Goal: Information Seeking & Learning: Learn about a topic

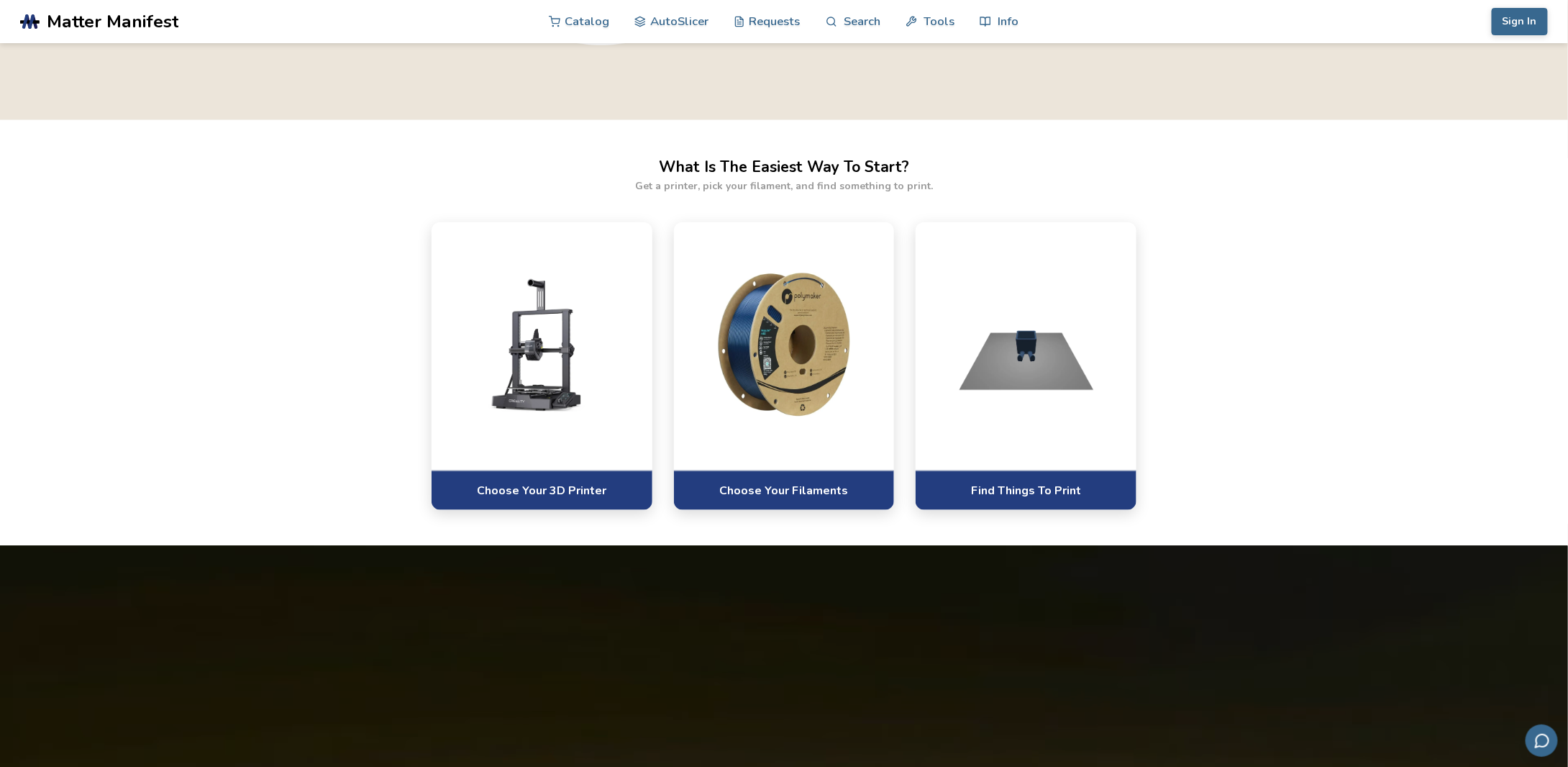
scroll to position [792, 0]
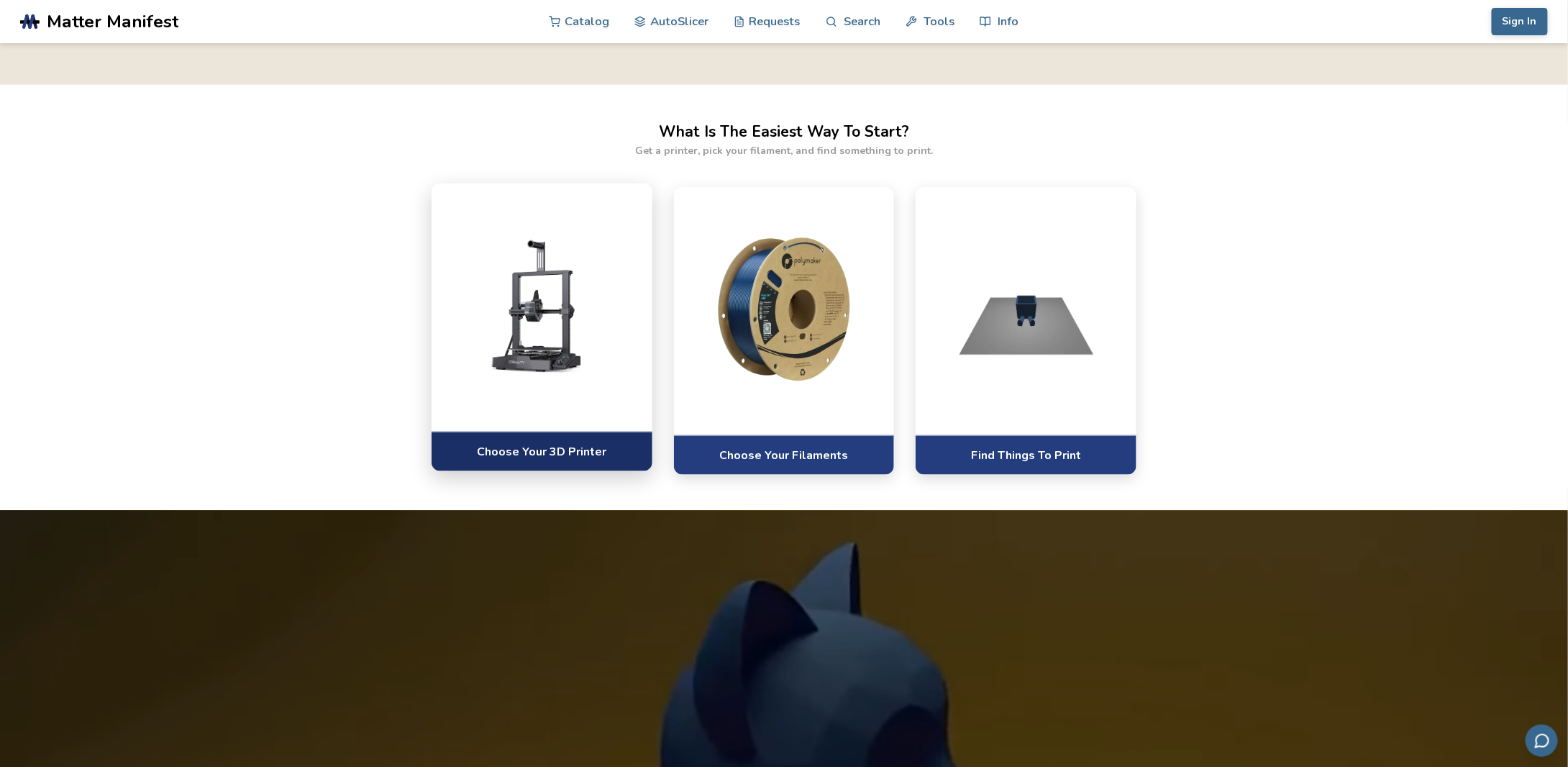
click at [566, 450] on link "Choose Your 3D Printer" at bounding box center [541, 451] width 221 height 39
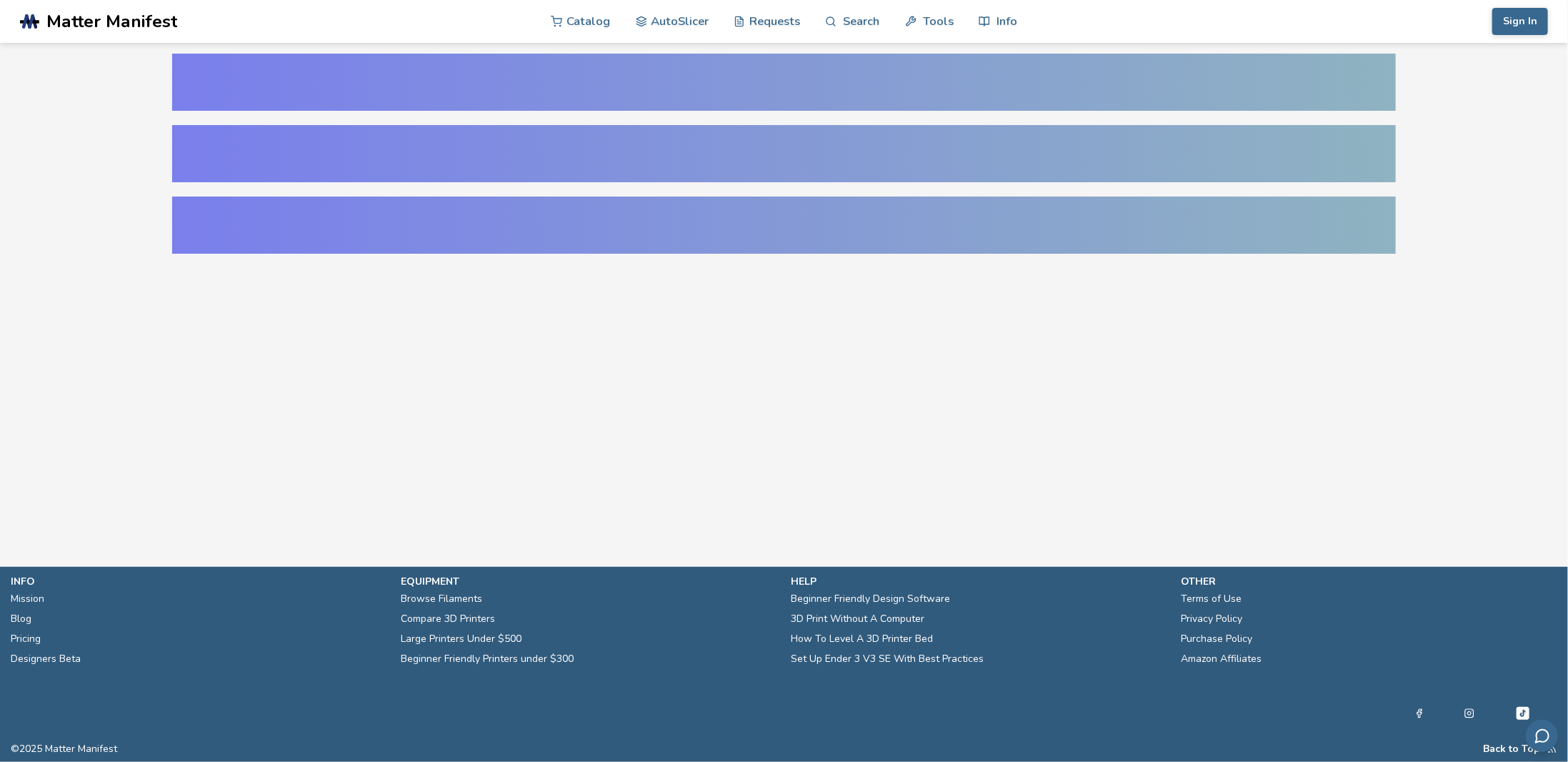
select select "**********"
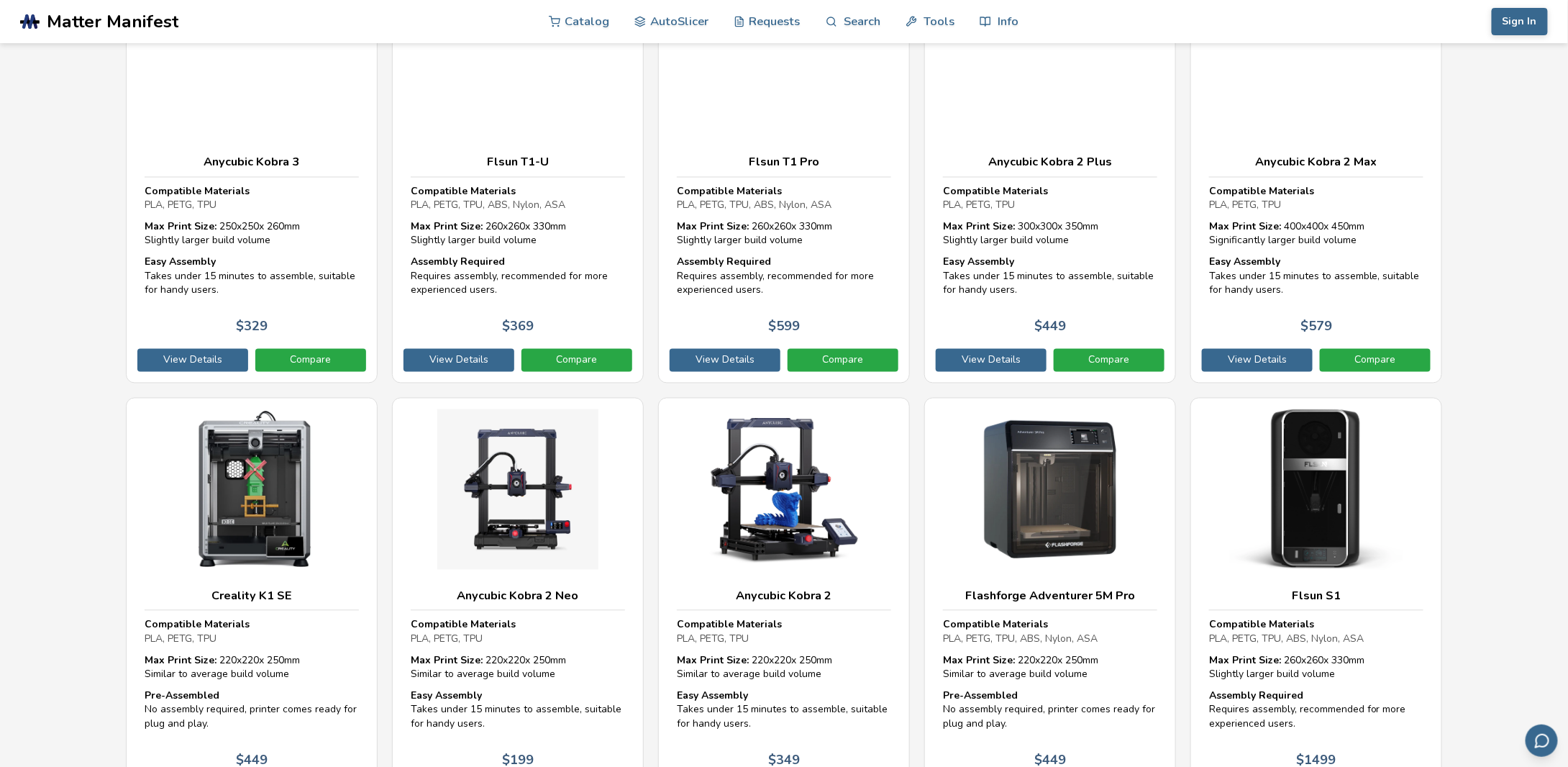
scroll to position [1294, 0]
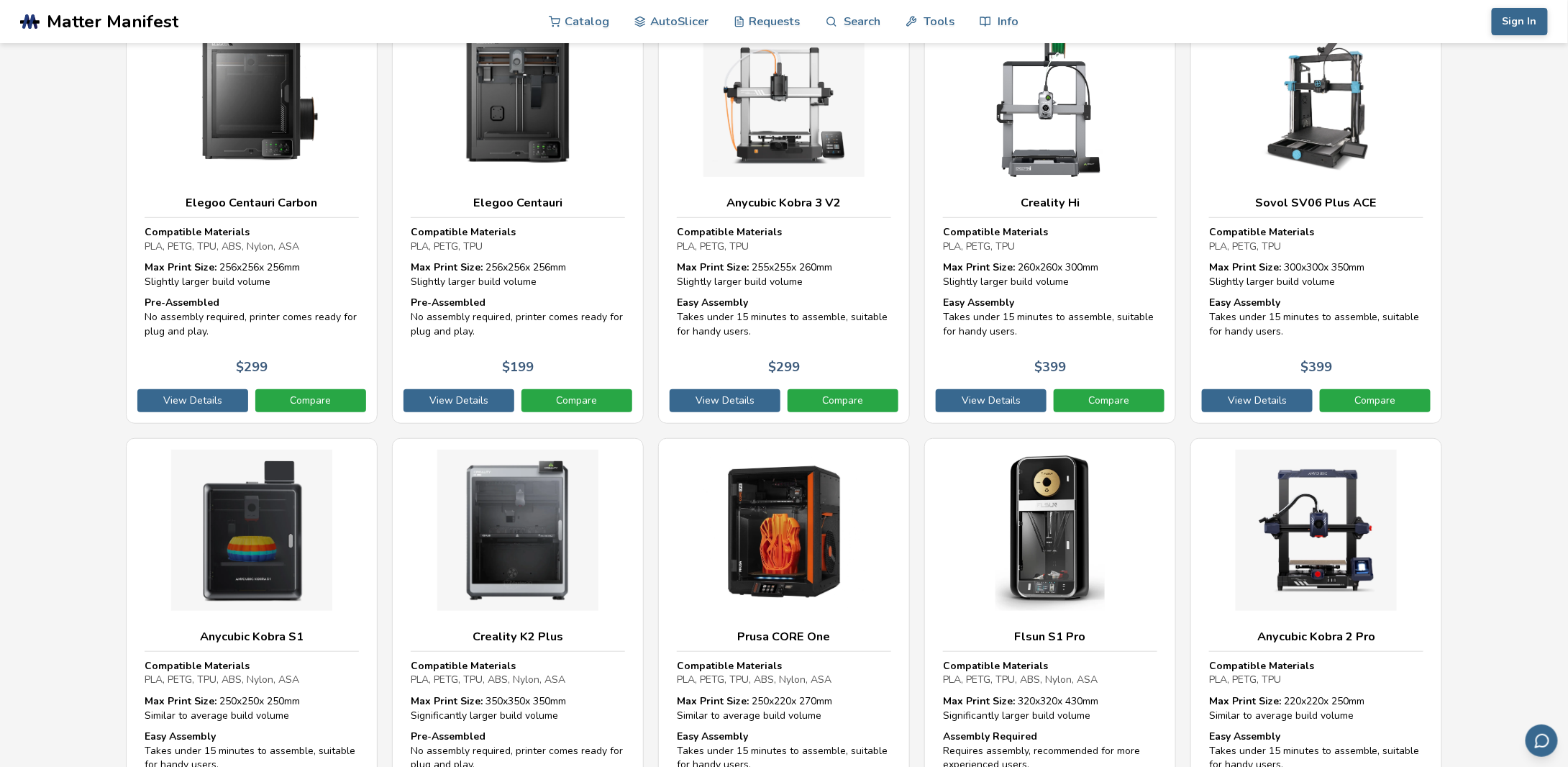
scroll to position [0, 0]
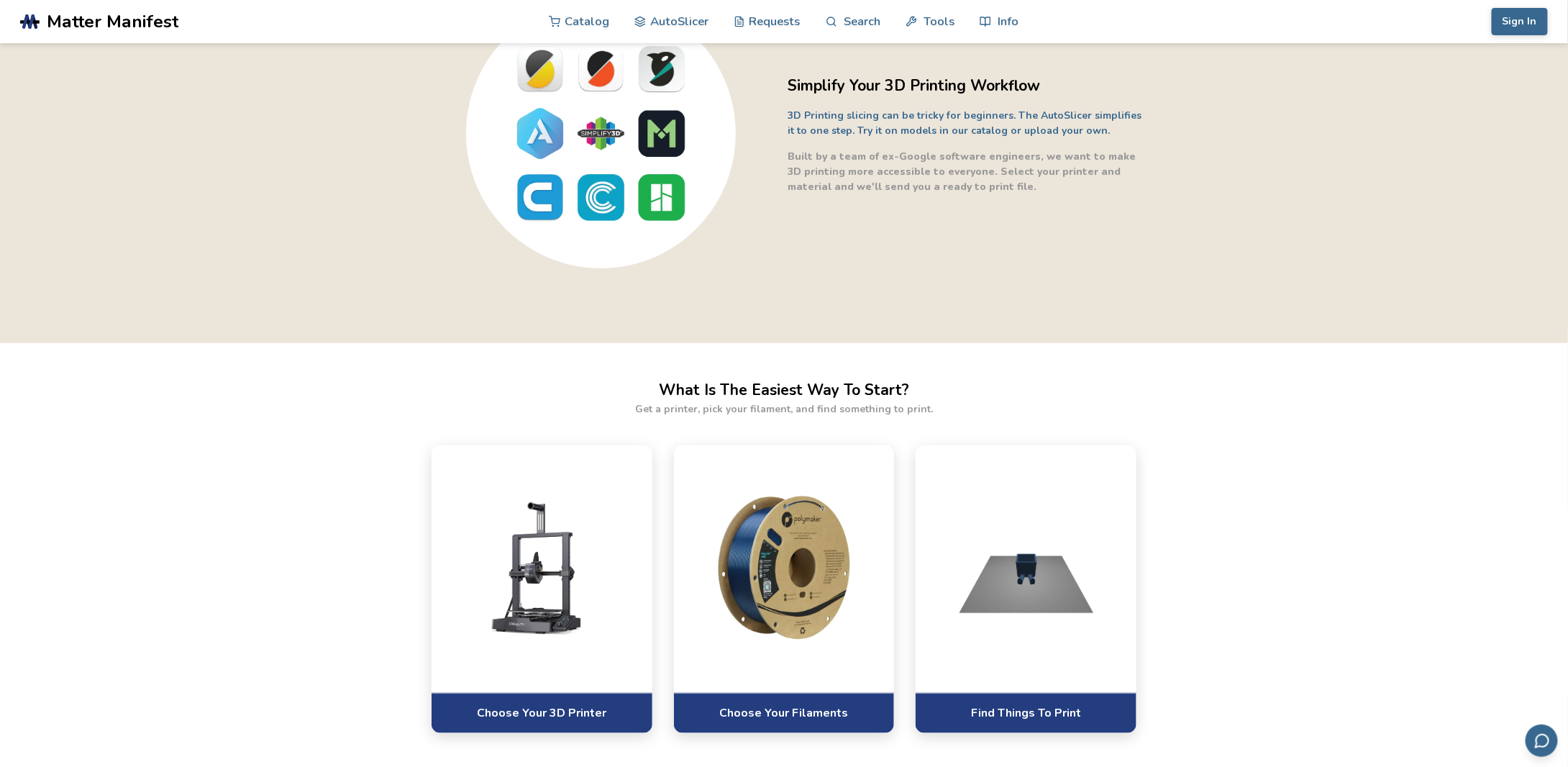
scroll to position [436, 0]
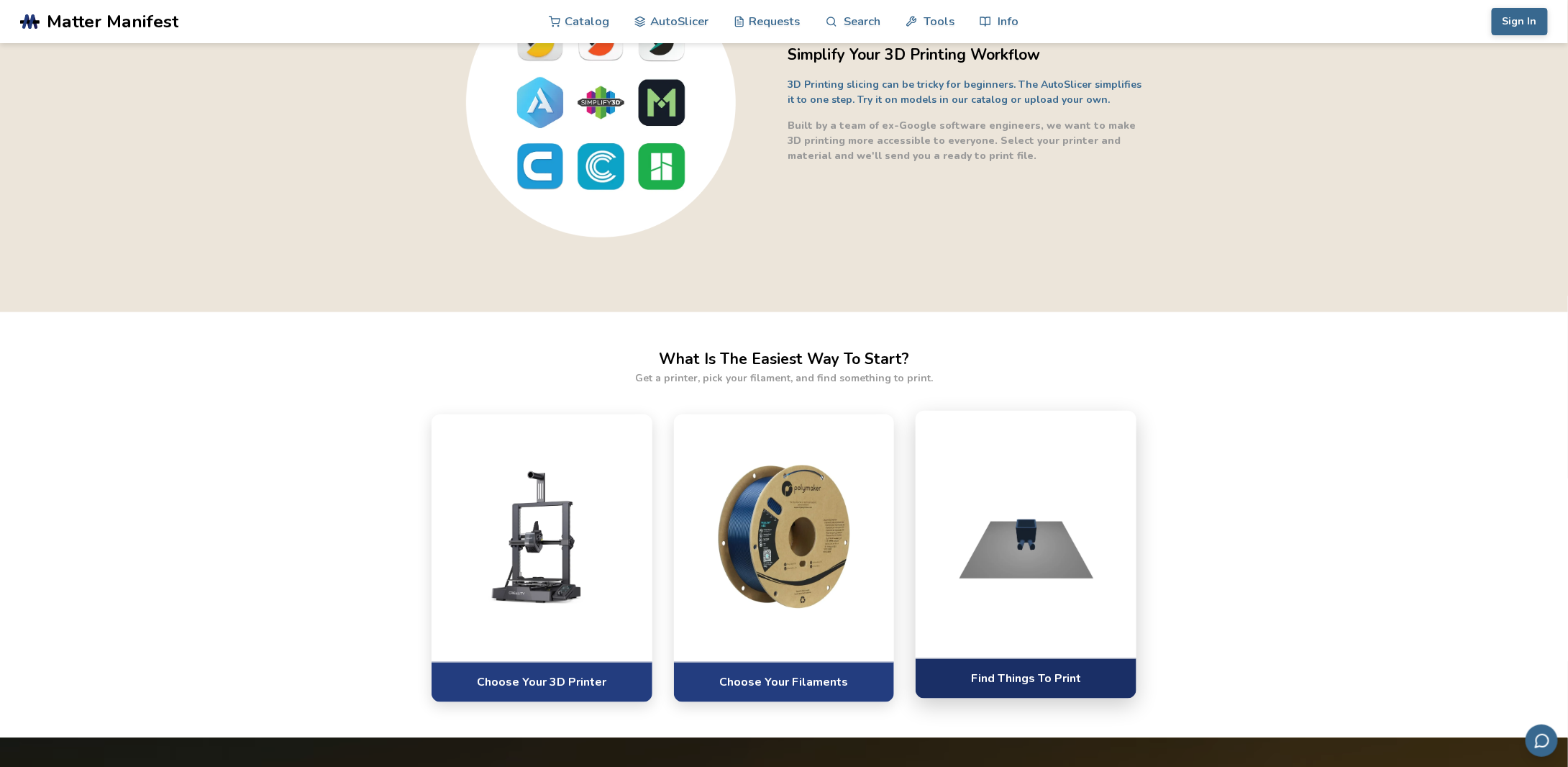
click at [1053, 682] on link "Find Things To Print" at bounding box center [1025, 678] width 221 height 39
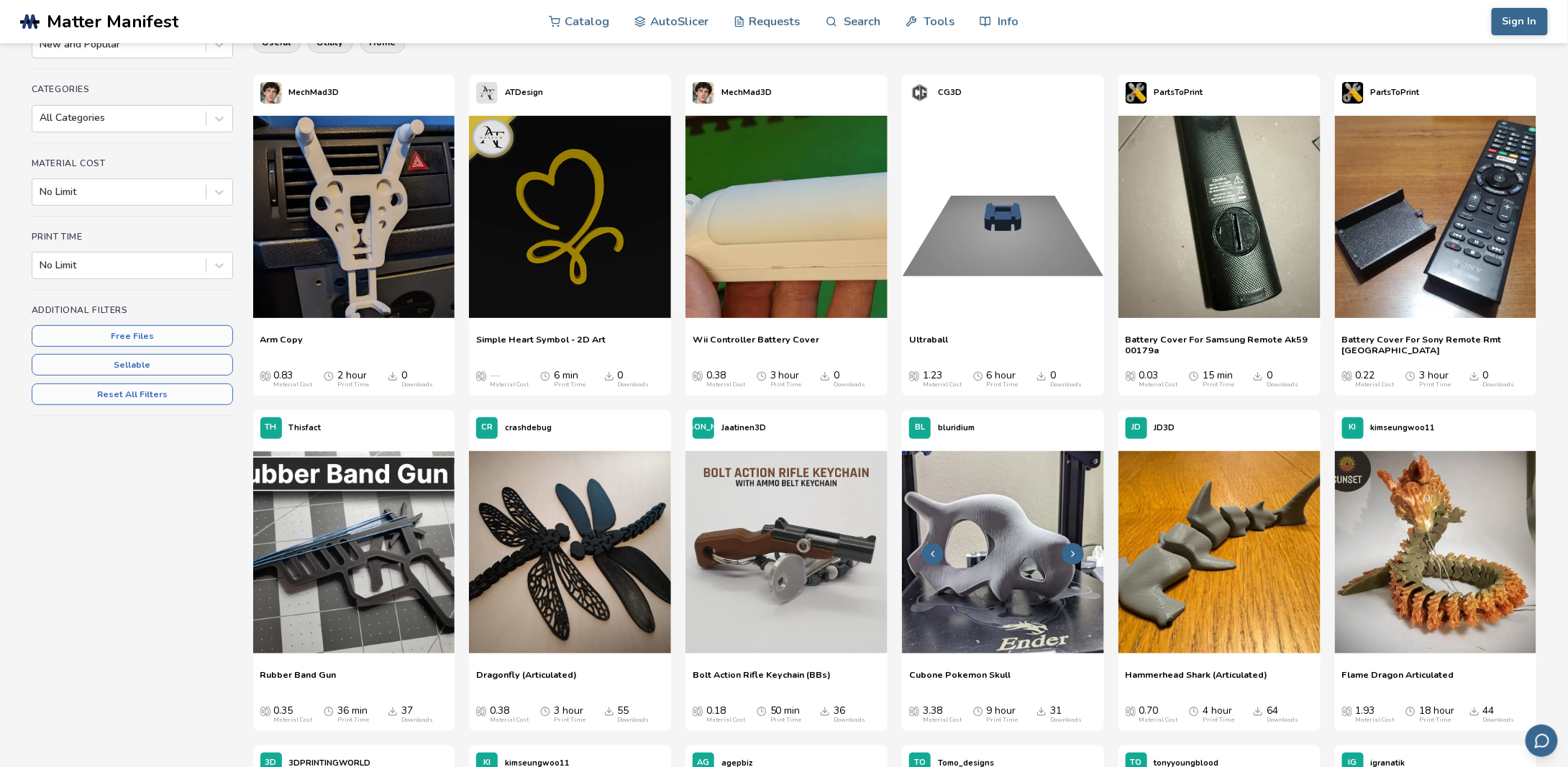
scroll to position [216, 0]
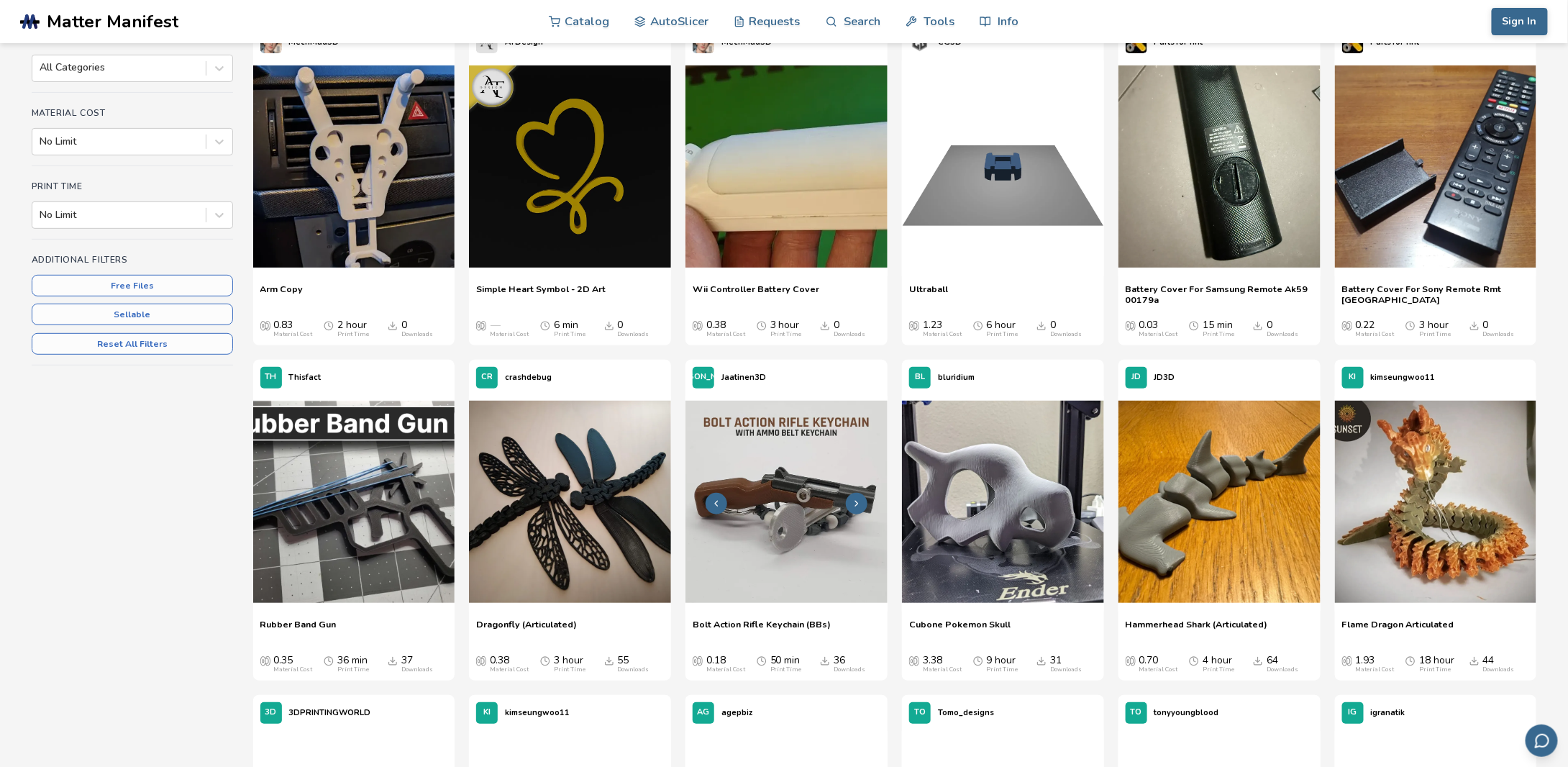
click at [799, 497] on img at bounding box center [786, 502] width 202 height 202
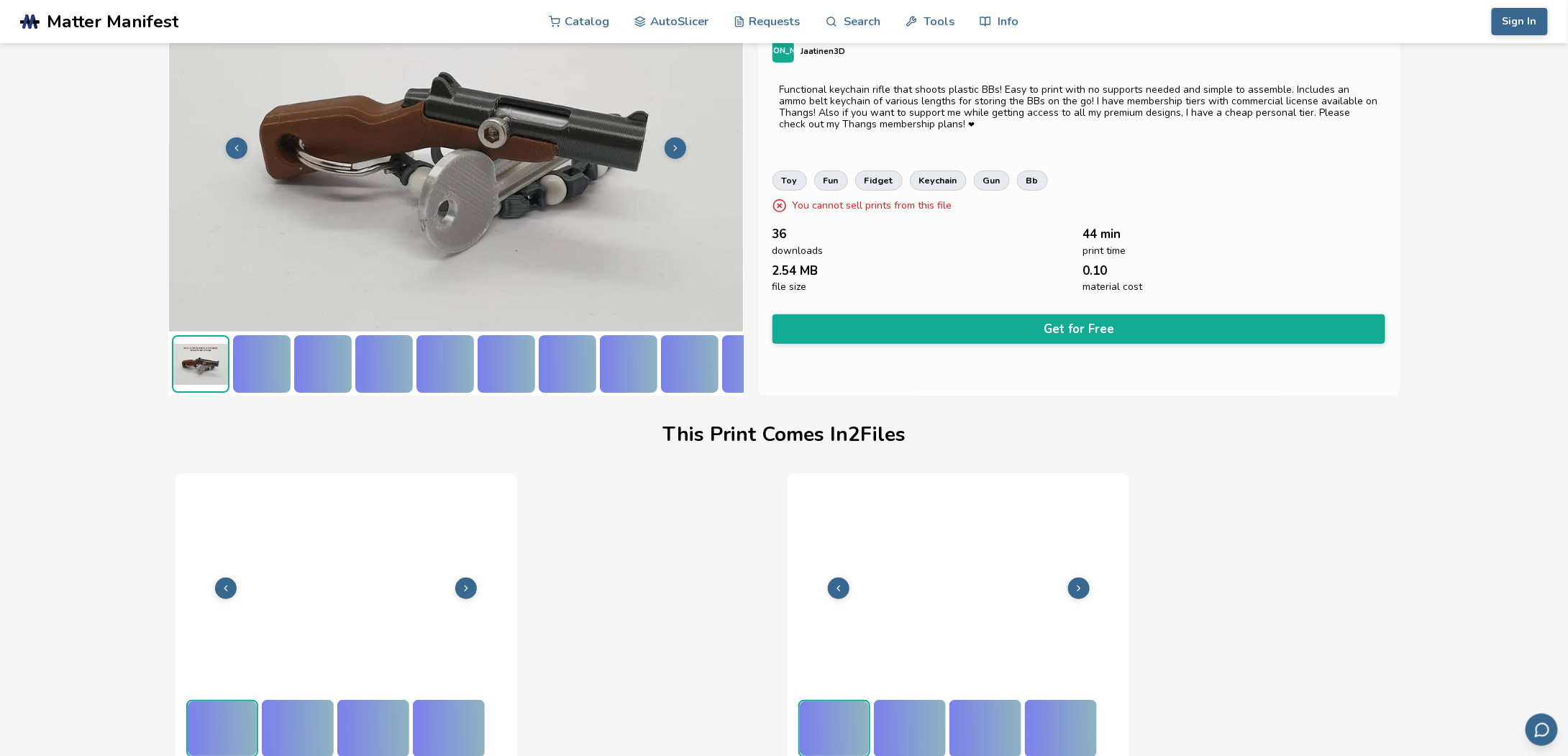
scroll to position [90, 5]
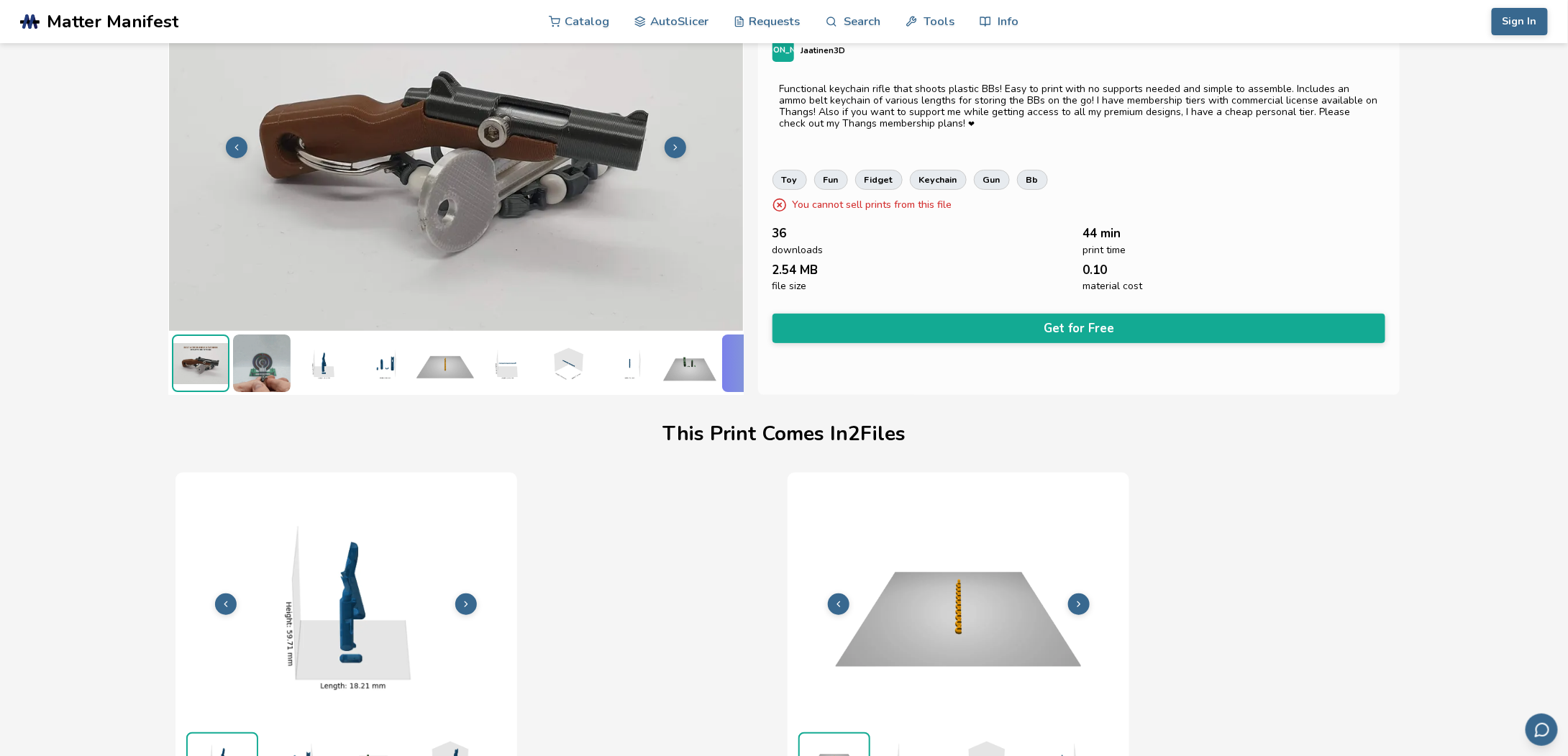
click at [672, 143] on icon at bounding box center [676, 147] width 10 height 10
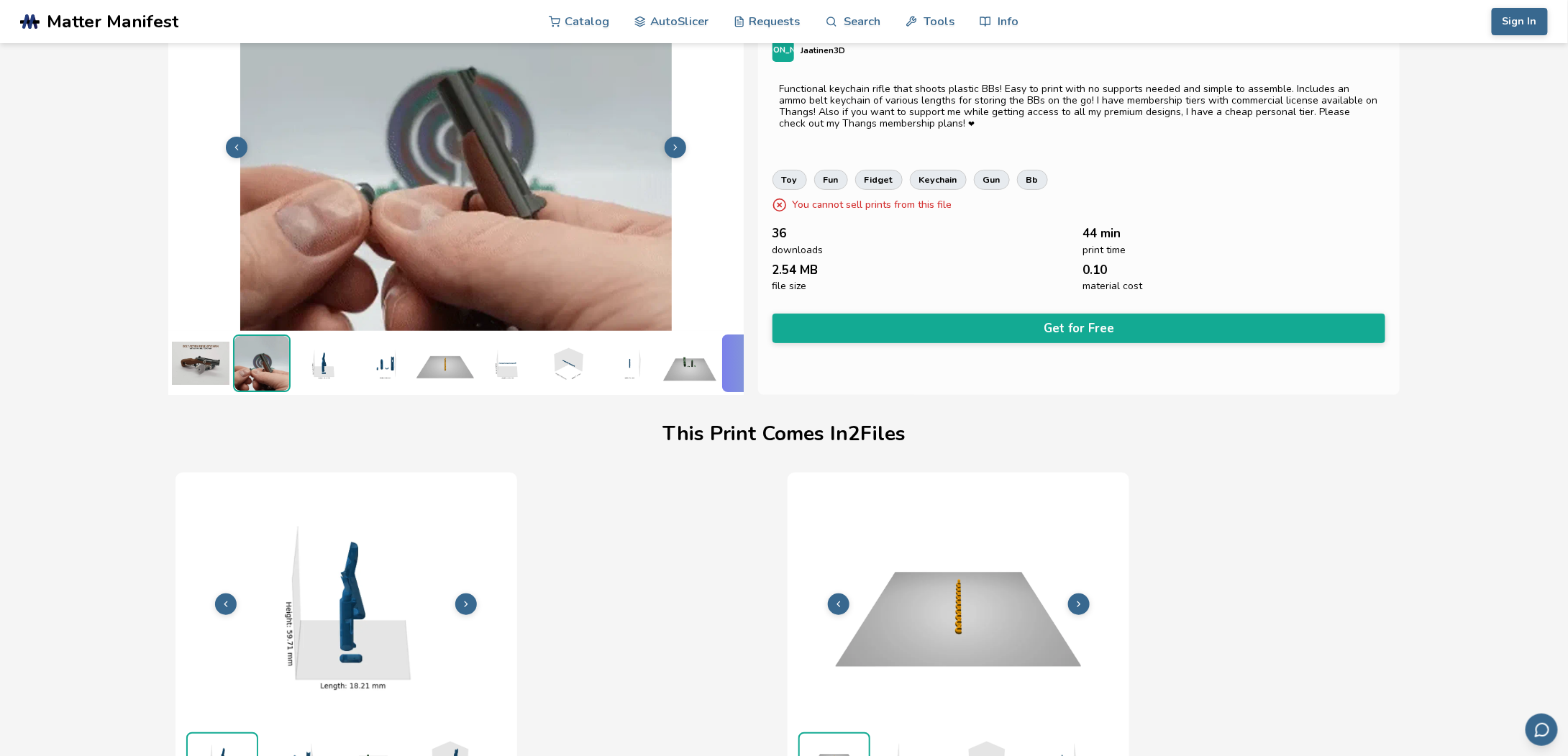
scroll to position [90, 0]
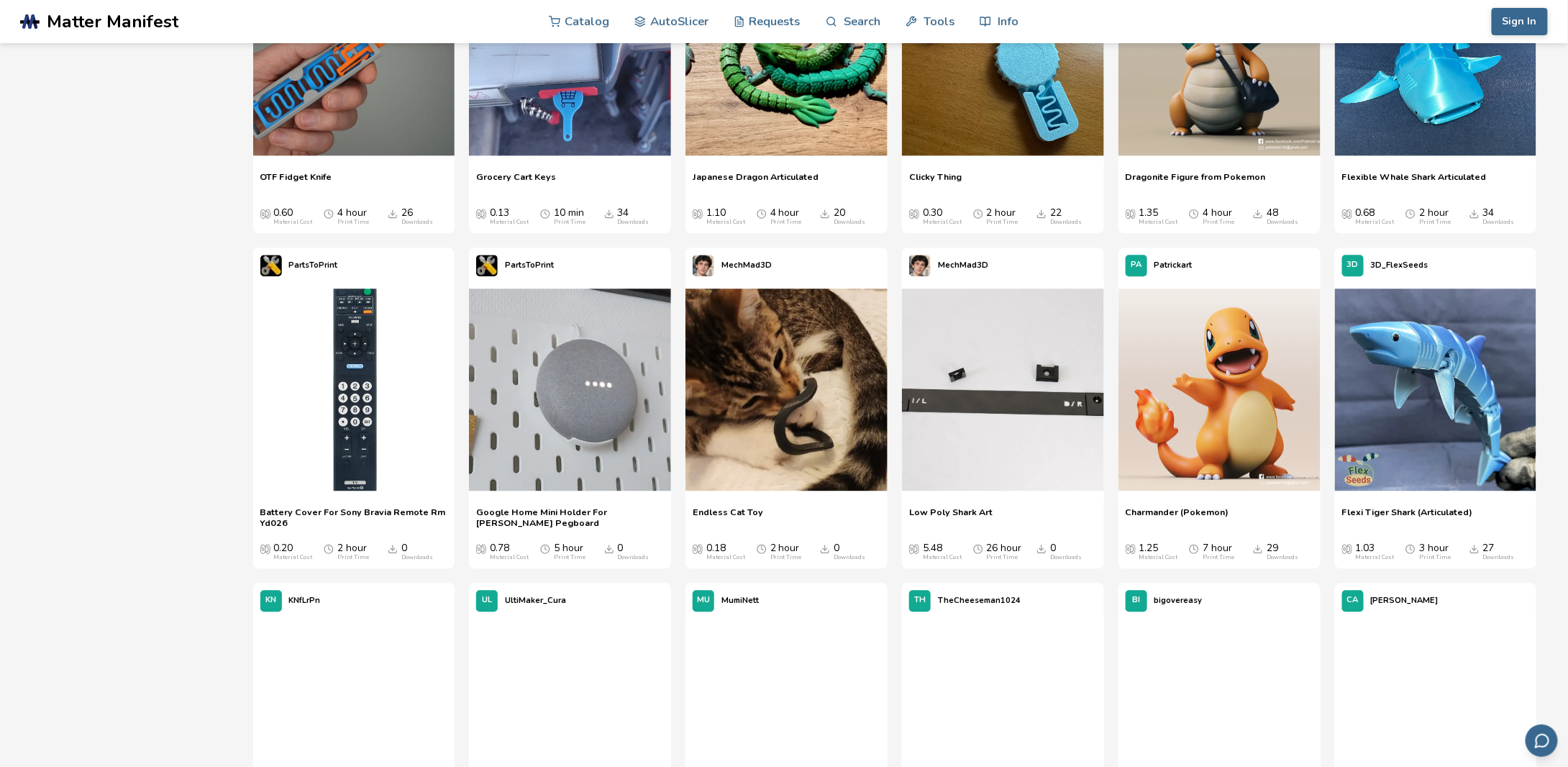
scroll to position [1726, 0]
